Goal: Transaction & Acquisition: Subscribe to service/newsletter

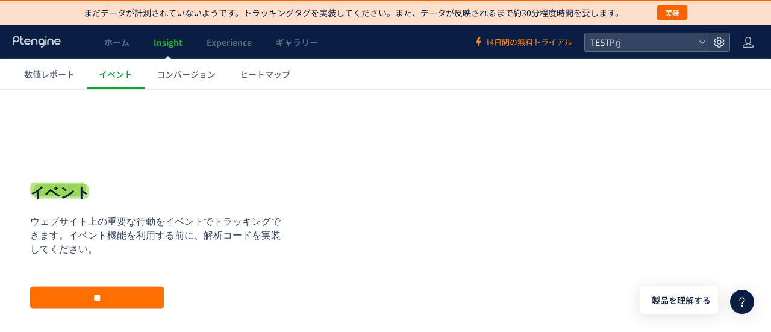
scroll to position [11, 0]
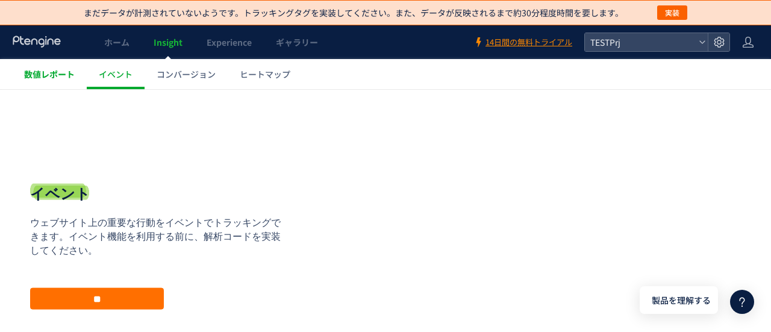
click at [62, 74] on span "数値レポート" at bounding box center [49, 74] width 51 height 12
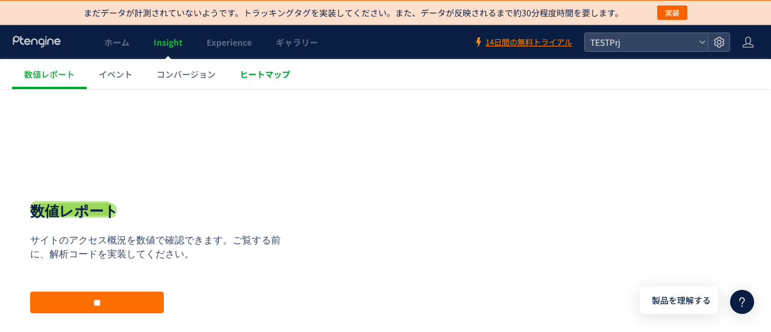
click at [265, 73] on span "ヒートマップ" at bounding box center [265, 74] width 51 height 12
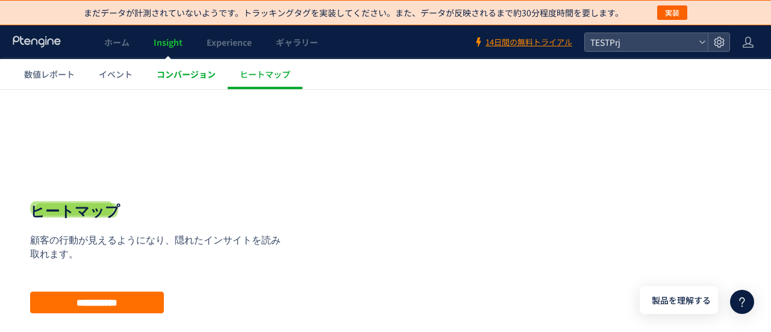
click at [209, 75] on span "コンバージョン" at bounding box center [186, 74] width 59 height 12
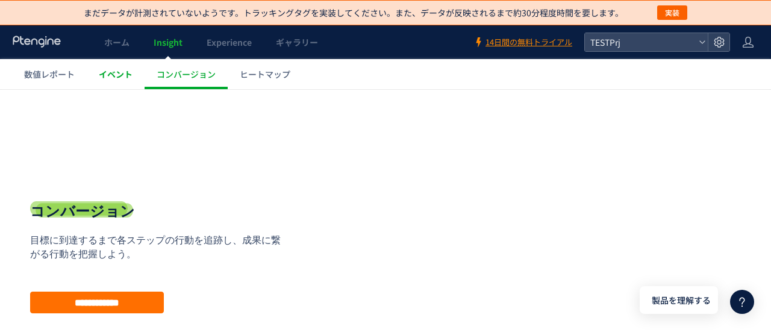
click at [123, 81] on link "イベント" at bounding box center [116, 74] width 58 height 30
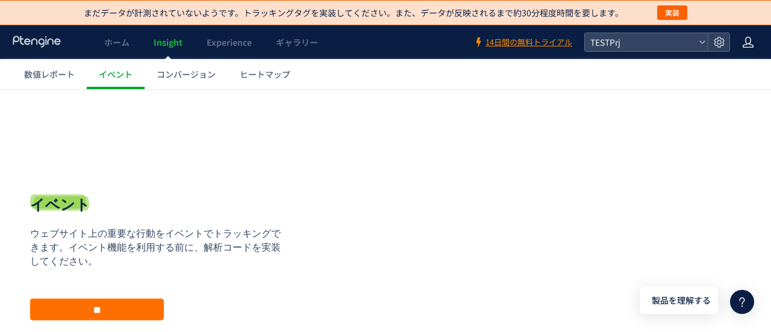
click at [747, 41] on icon at bounding box center [748, 42] width 12 height 12
click at [745, 299] on icon at bounding box center [742, 302] width 14 height 14
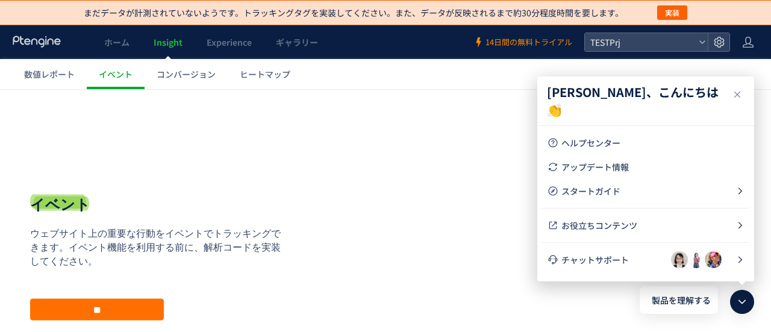
click at [513, 43] on span "14日間の無料トライアル" at bounding box center [529, 42] width 87 height 11
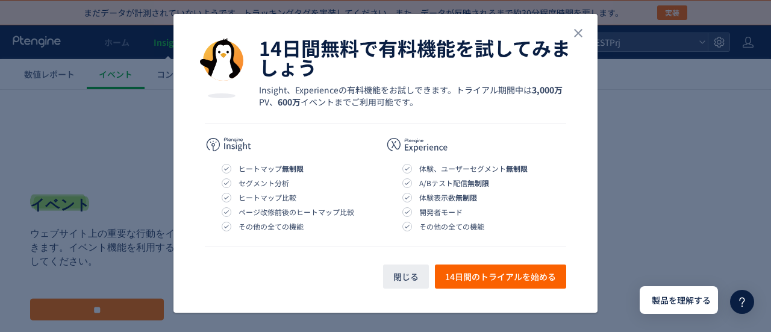
scroll to position [46, 0]
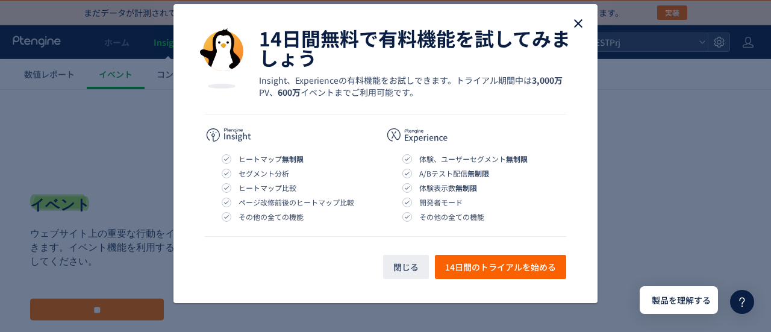
click at [575, 24] on use "close" at bounding box center [578, 23] width 8 height 8
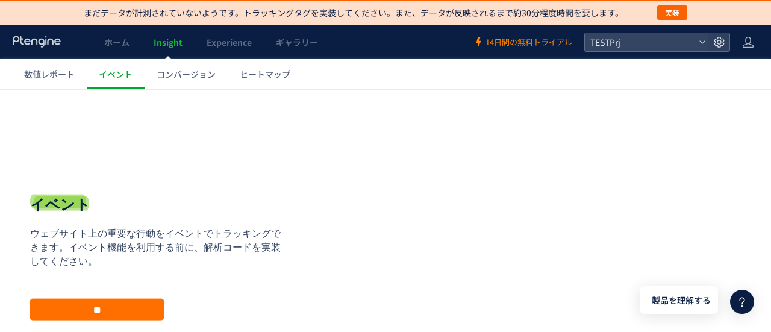
click at [736, 300] on icon at bounding box center [742, 302] width 14 height 14
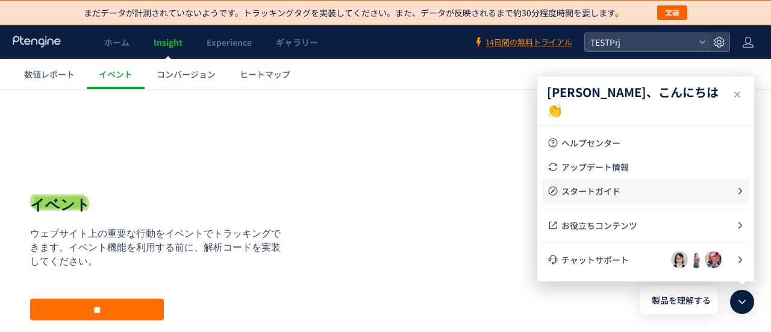
click at [712, 196] on span "スタートガイド" at bounding box center [649, 191] width 175 height 12
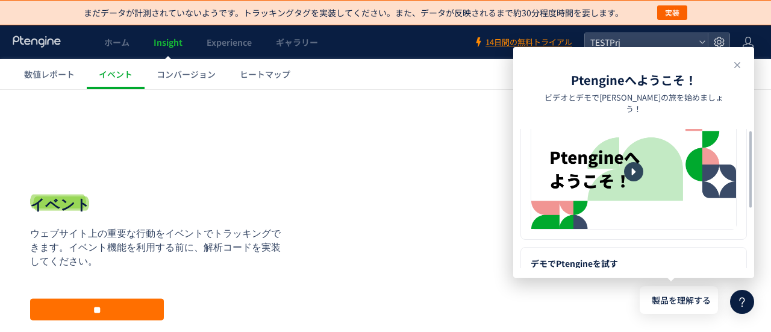
scroll to position [0, 0]
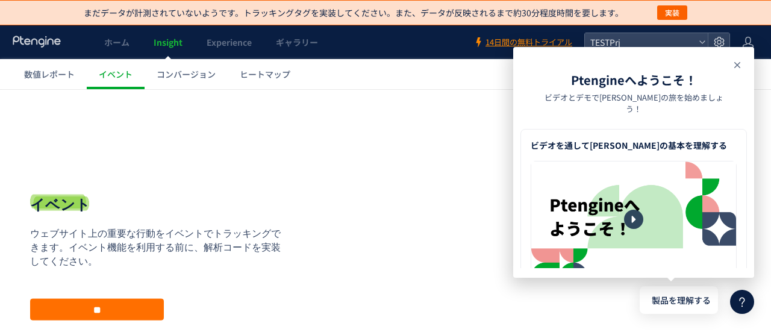
click at [734, 60] on icon at bounding box center [737, 65] width 14 height 14
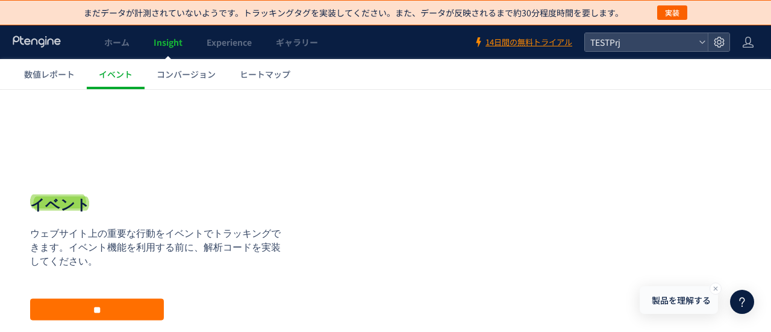
click at [683, 303] on span "製品を理解する" at bounding box center [681, 300] width 59 height 13
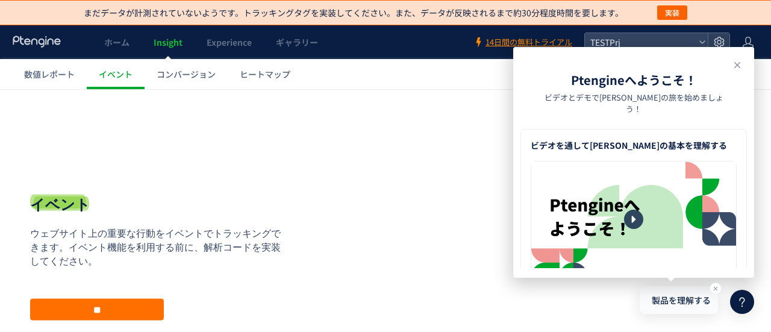
click at [683, 303] on span "製品を理解する" at bounding box center [681, 300] width 59 height 13
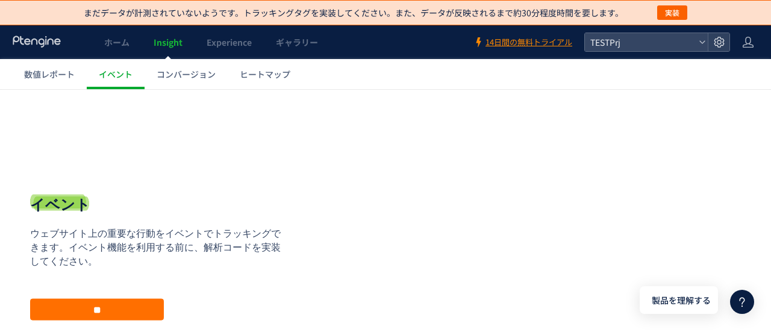
click at [744, 301] on icon at bounding box center [742, 302] width 14 height 14
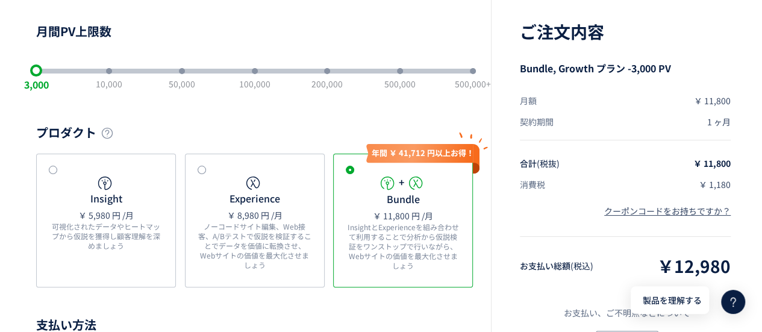
scroll to position [121, 0]
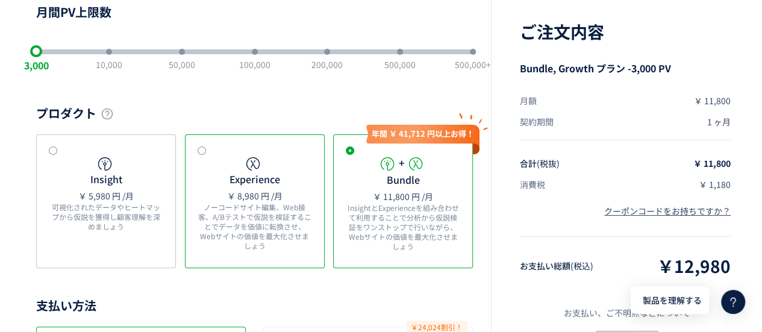
click at [224, 171] on div "Experience ￥ 8,980 円 /月 ノーコードサイト編集、Web接客、A/Bテストで仮説を検証することでデータを価値に転換させ、Webサイトの価値…" at bounding box center [255, 206] width 115 height 102
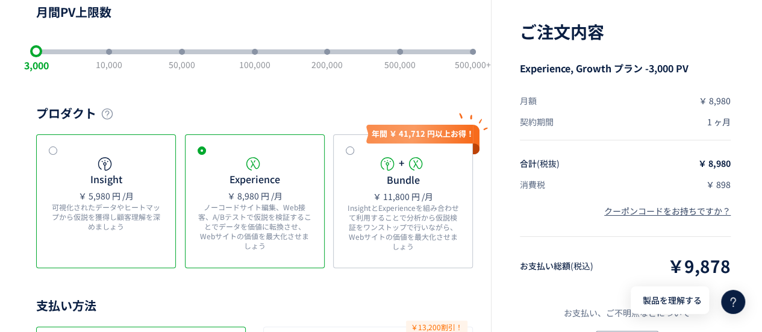
click at [106, 167] on icon at bounding box center [104, 163] width 17 height 17
click at [208, 165] on div "Experience ￥ 8,980 円 /月 ノーコードサイト編集、Web接客、A/Bテストで仮説を検証することでデータを価値に転換させ、Webサイトの価値…" at bounding box center [255, 206] width 115 height 102
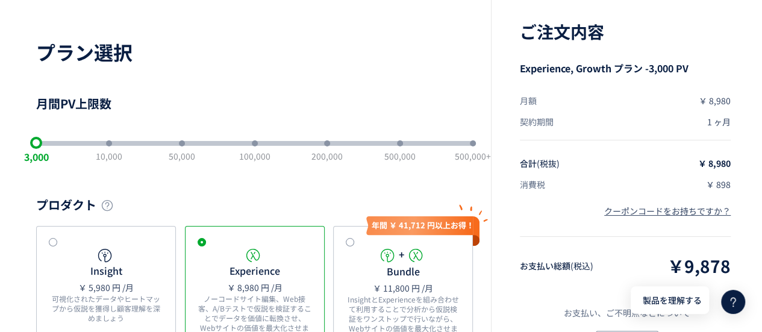
scroll to position [0, 0]
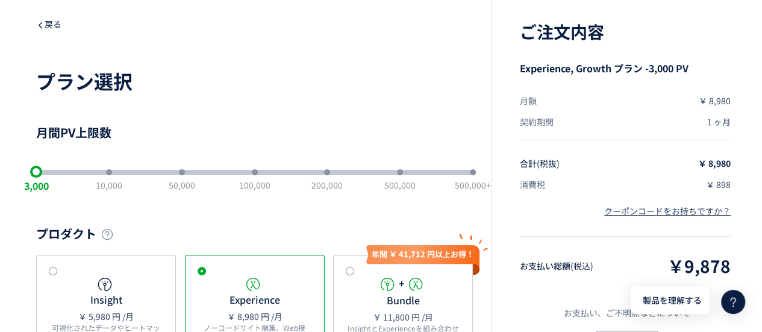
click at [47, 26] on span "戻る" at bounding box center [48, 24] width 25 height 12
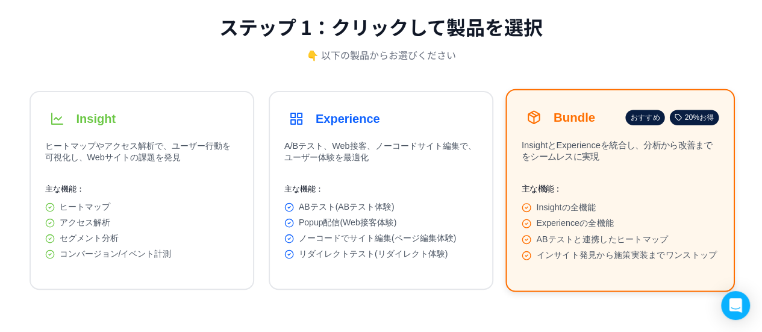
scroll to position [121, 0]
click at [431, 277] on div "Click to Select →" at bounding box center [439, 273] width 78 height 11
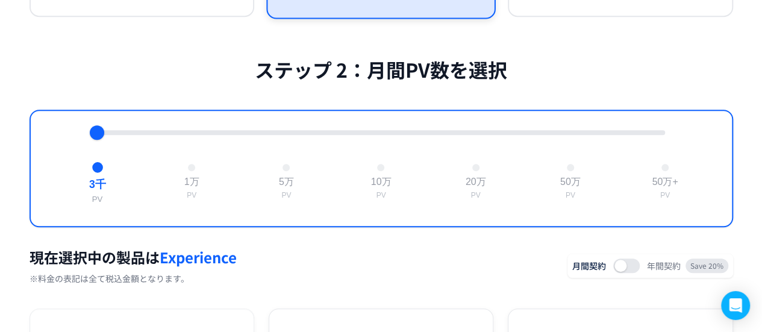
scroll to position [394, 0]
click at [287, 171] on div at bounding box center [287, 167] width 8 height 8
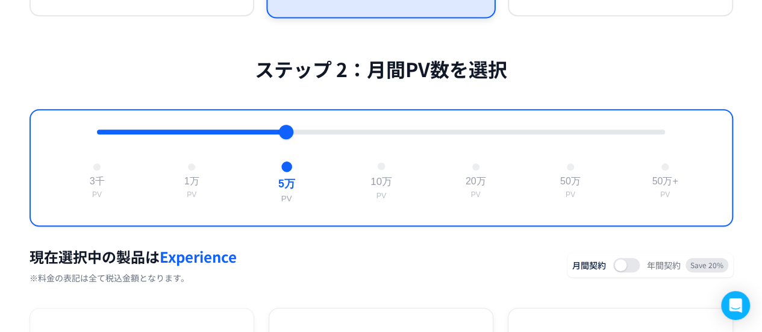
click at [378, 169] on div at bounding box center [381, 167] width 8 height 8
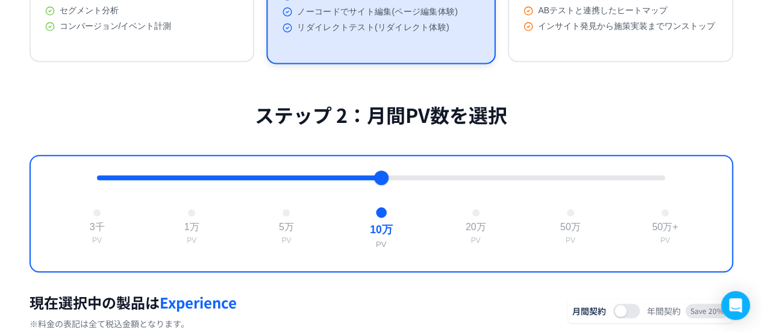
scroll to position [422, 0]
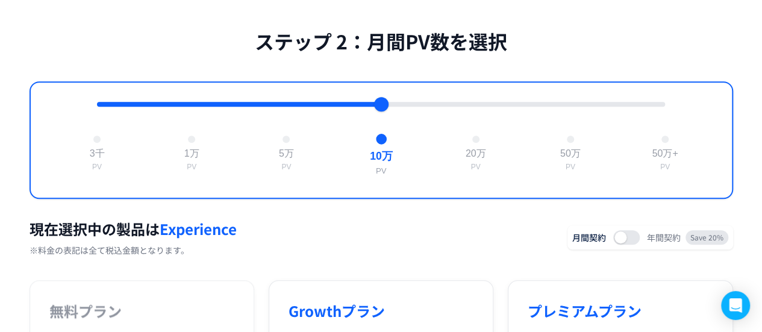
click at [289, 107] on div at bounding box center [381, 104] width 568 height 5
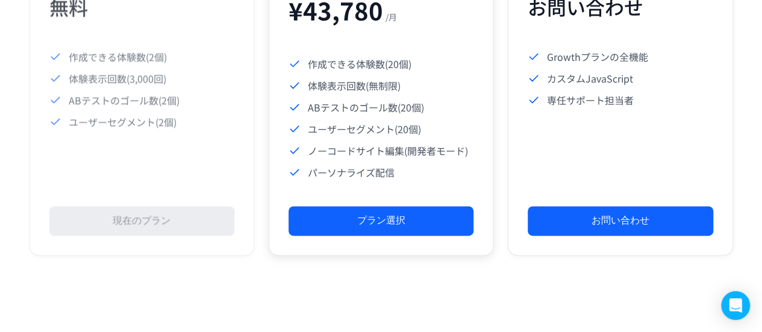
scroll to position [904, 0]
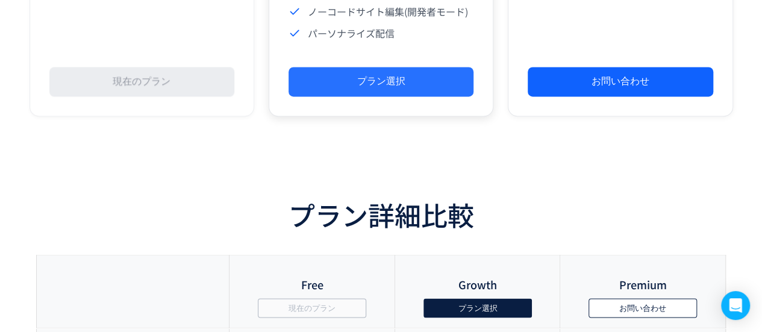
click at [436, 92] on button "プラン選択" at bounding box center [381, 82] width 185 height 30
